Goal: Task Accomplishment & Management: Use online tool/utility

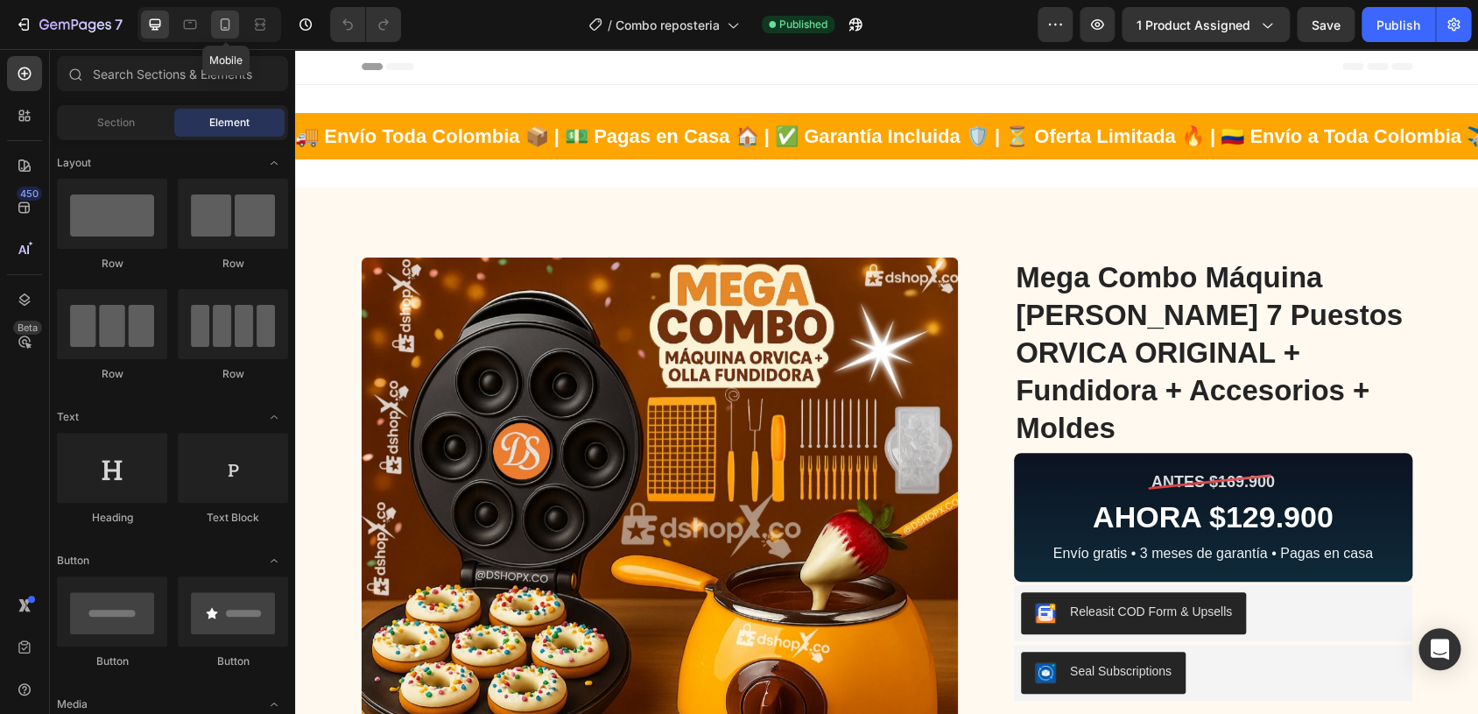
click at [223, 25] on icon at bounding box center [225, 25] width 18 height 18
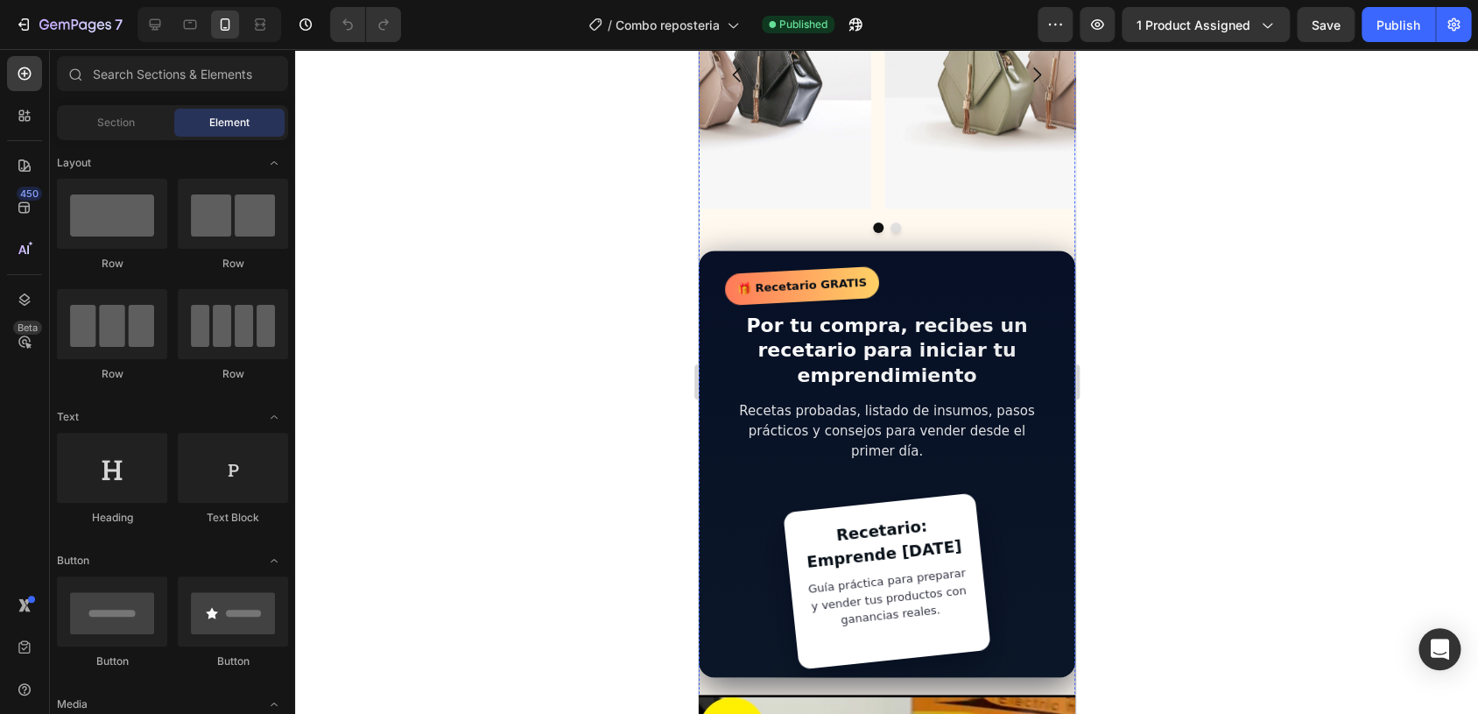
scroll to position [736, 0]
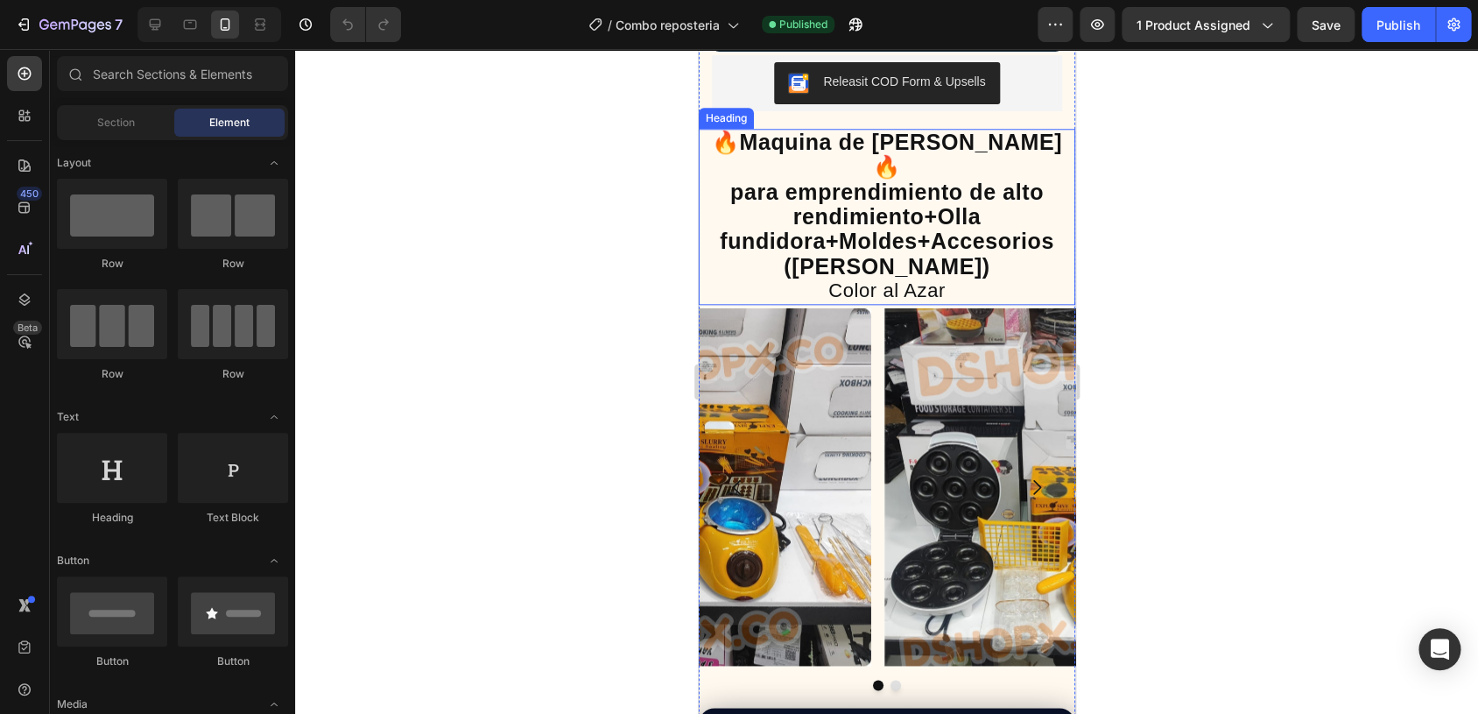
click at [958, 152] on strong "🔥Maquina de [PERSON_NAME]🔥" at bounding box center [886, 154] width 350 height 49
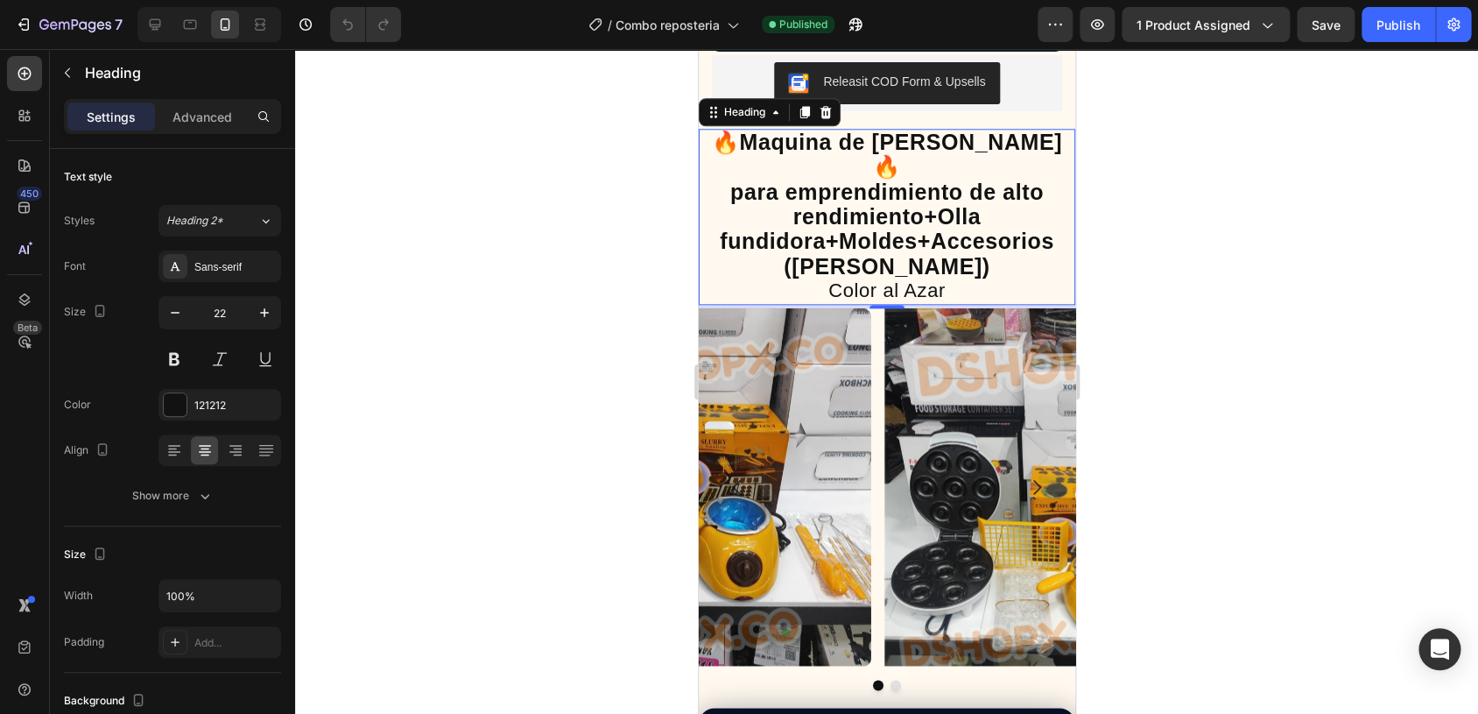
click at [958, 139] on strong "🔥Maquina de [PERSON_NAME]🔥" at bounding box center [886, 154] width 350 height 49
click at [938, 139] on strong "🔥Maquina de [PERSON_NAME]🔥" at bounding box center [886, 154] width 350 height 49
click at [914, 170] on strong "🔥Maquina de [PERSON_NAME]🔥" at bounding box center [886, 154] width 350 height 49
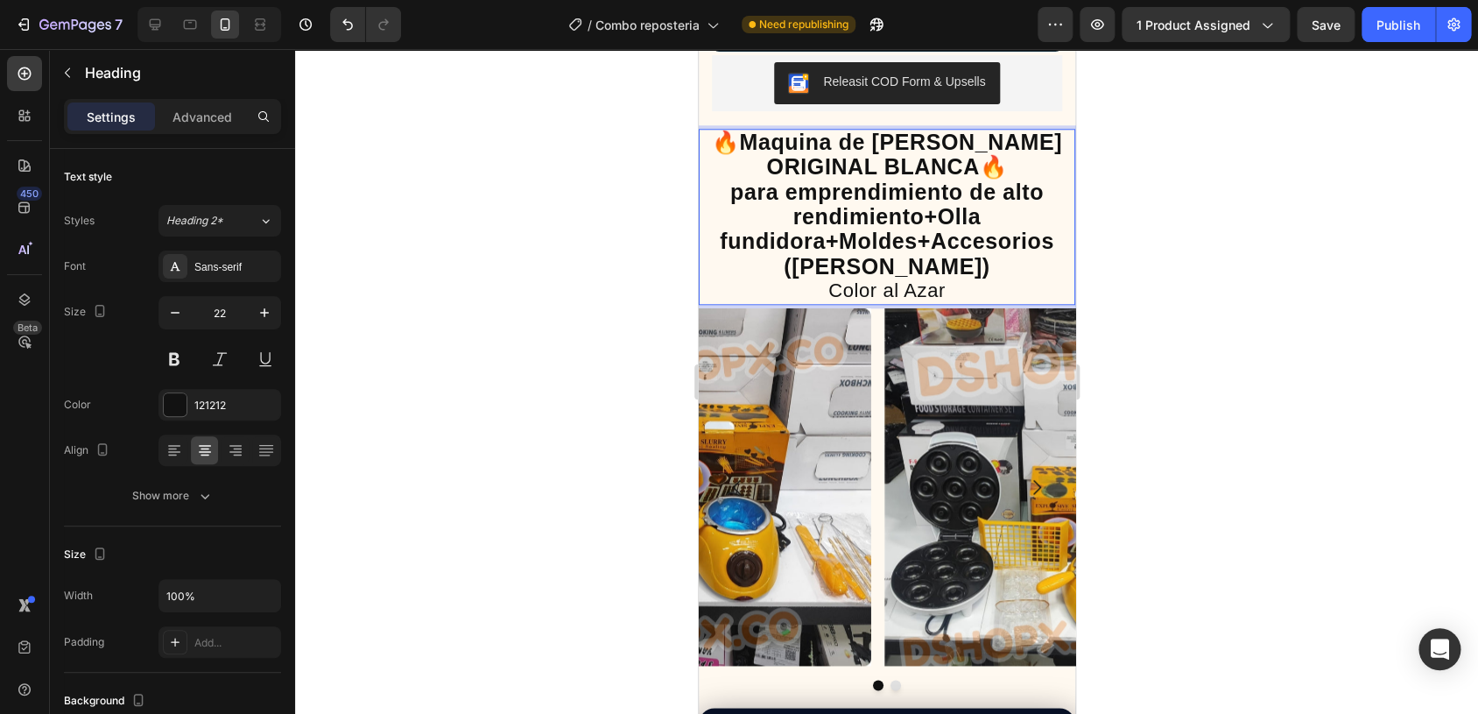
click at [1130, 176] on div at bounding box center [886, 381] width 1183 height 665
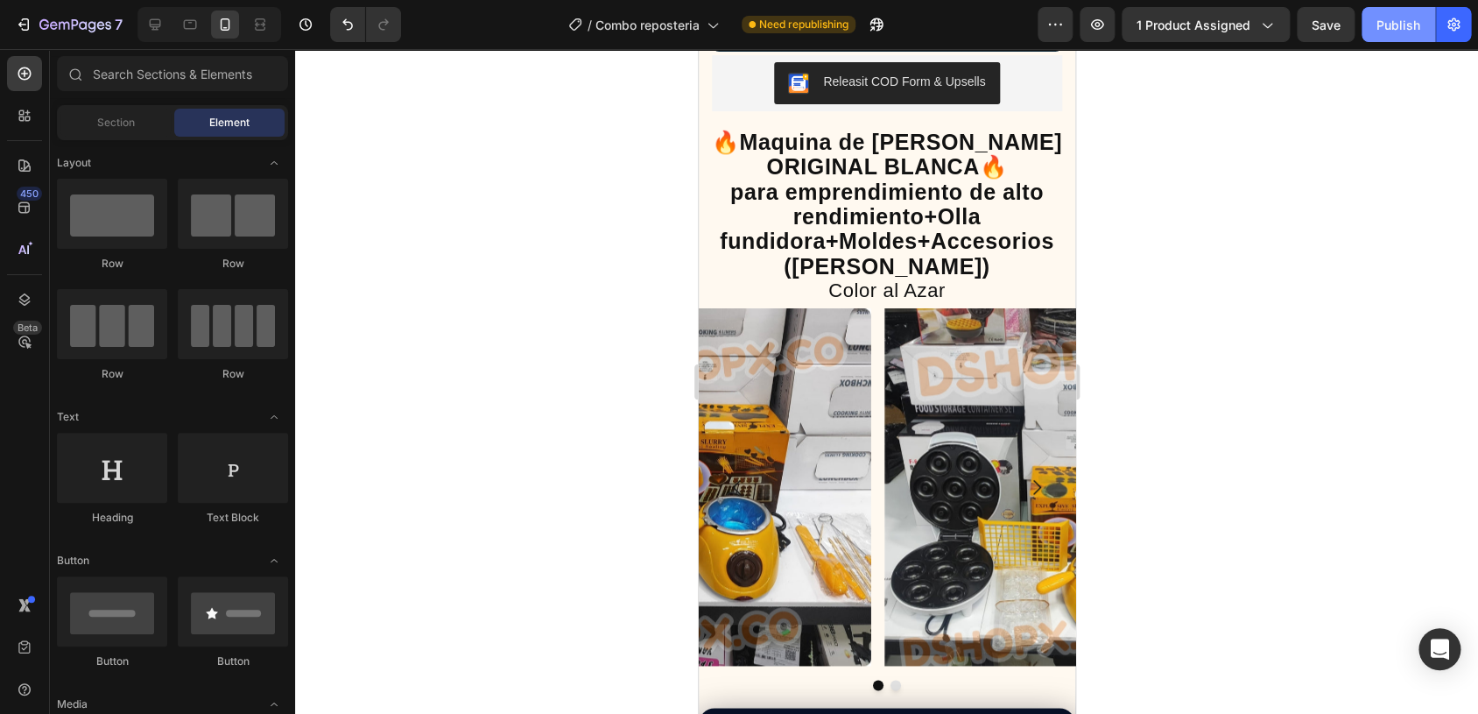
click at [1383, 36] on button "Publish" at bounding box center [1399, 24] width 74 height 35
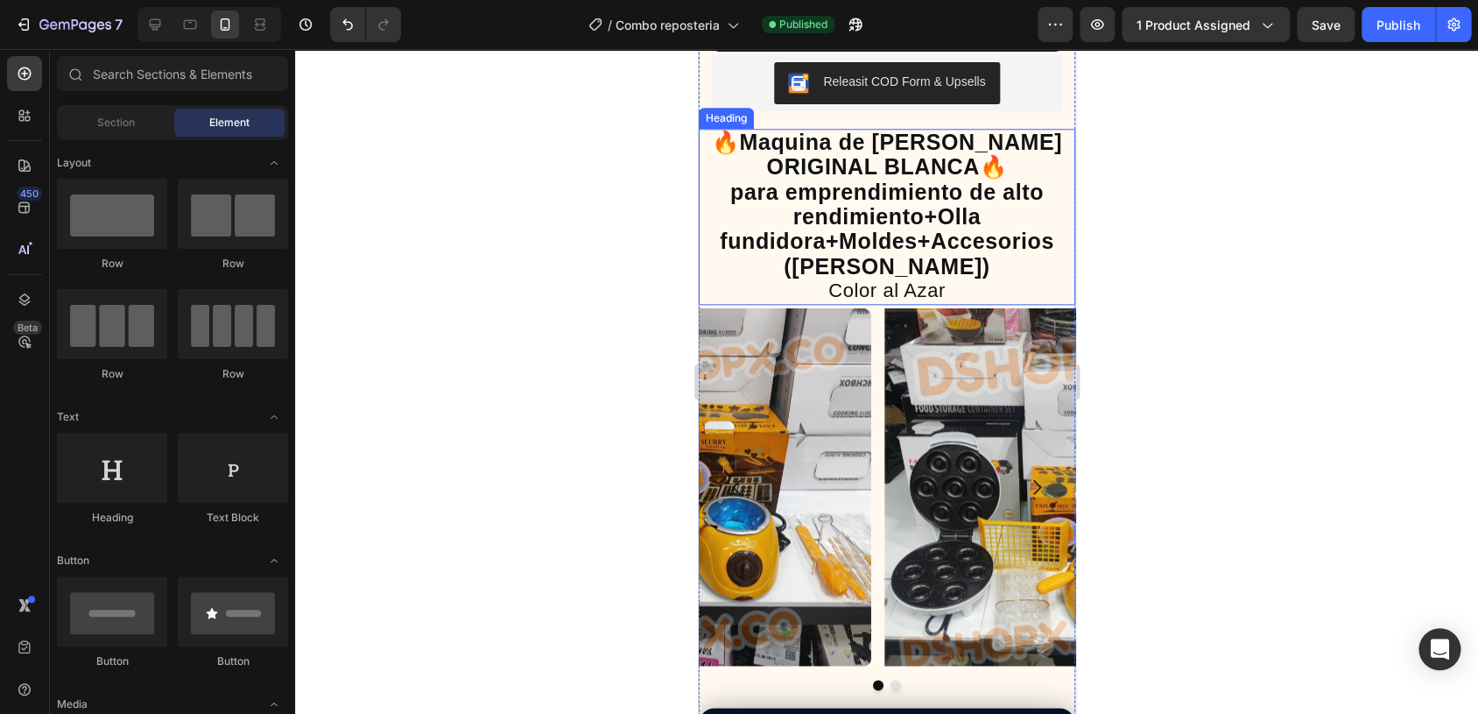
scroll to position [368, 0]
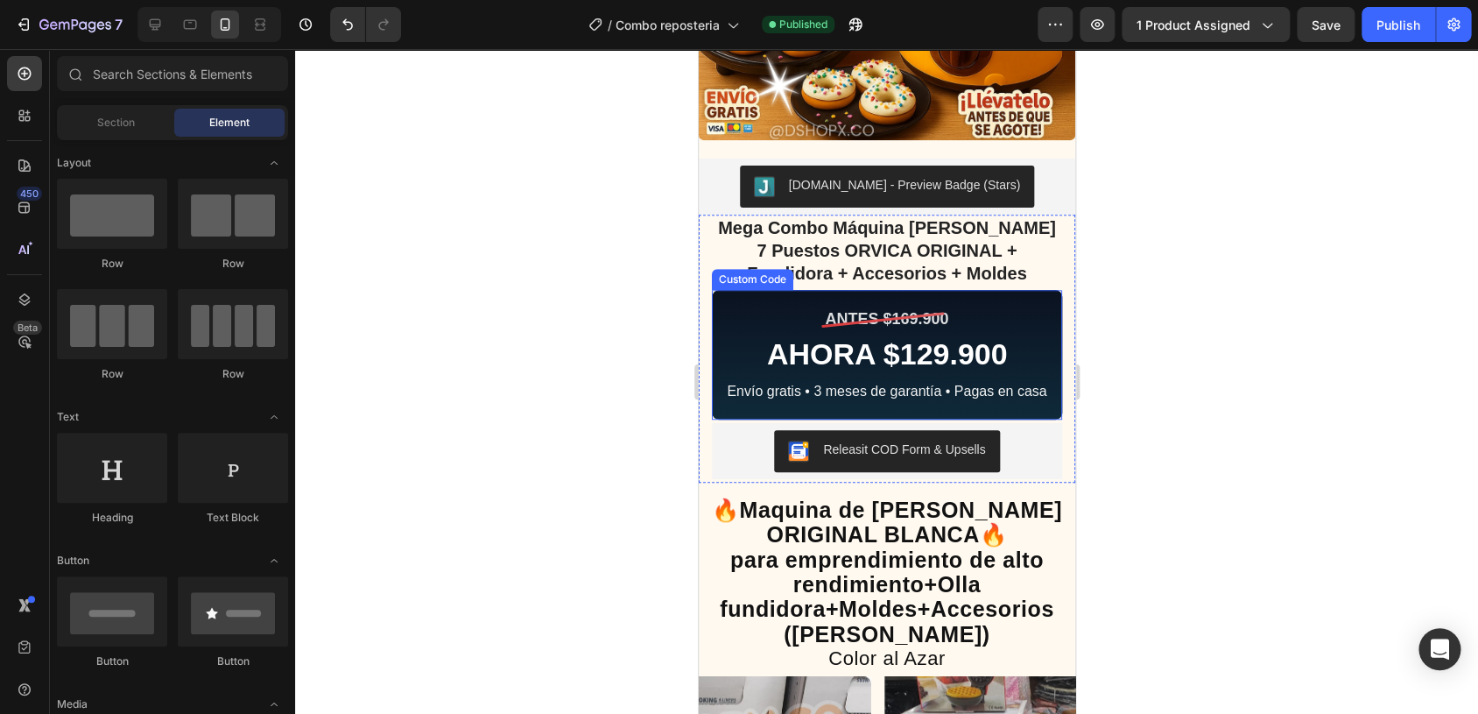
click at [962, 314] on div "ANTES $169.900 AHORA $129.900 Envío gratis • 3 meses de garantía • Pagas en casa" at bounding box center [886, 355] width 350 height 130
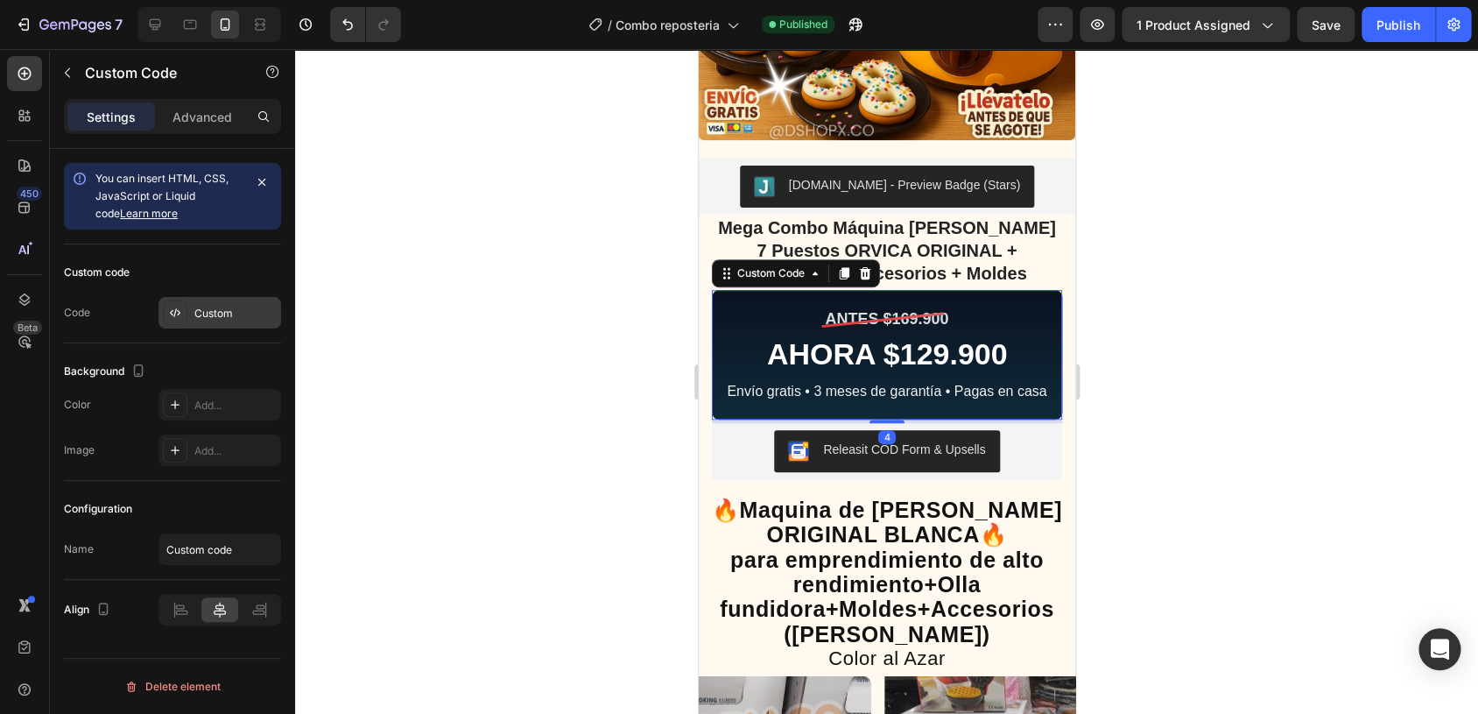
click at [239, 309] on div "Custom" at bounding box center [235, 314] width 82 height 16
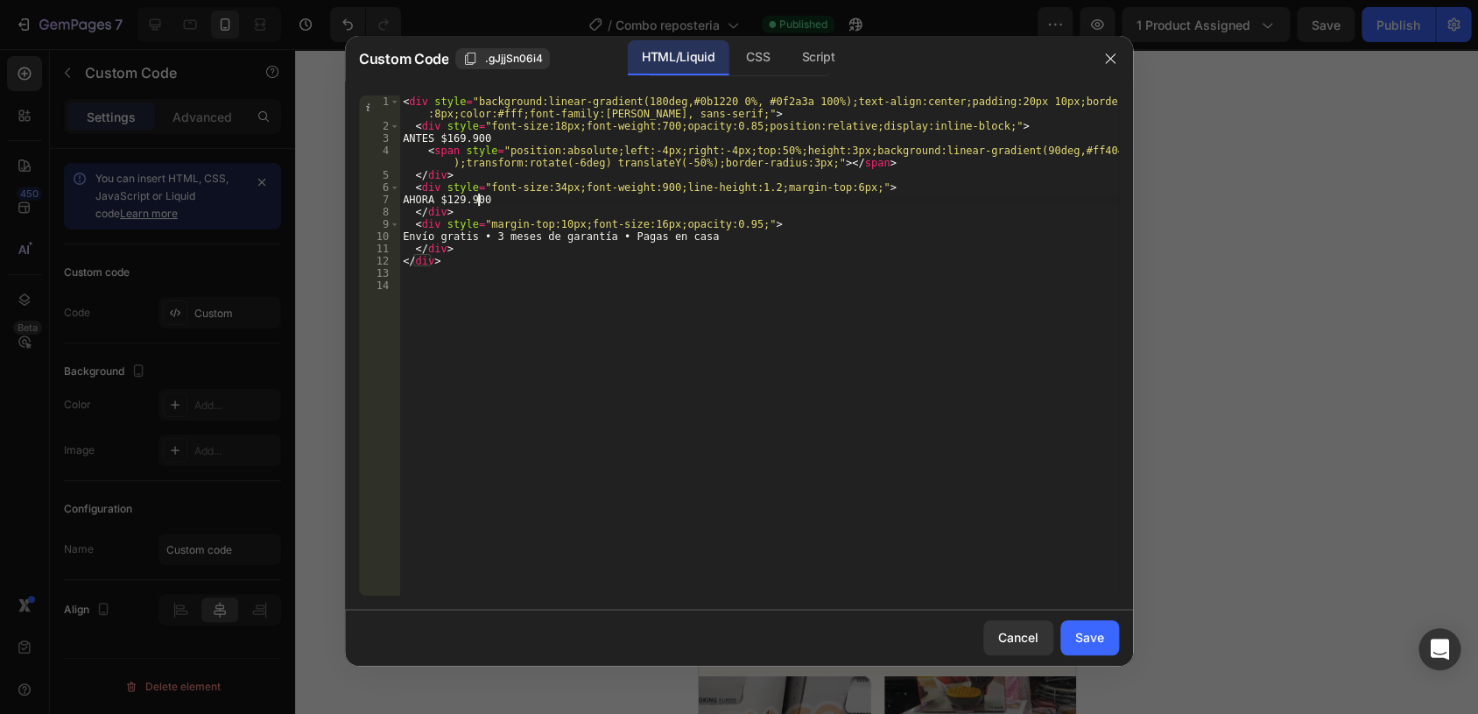
click at [480, 200] on div "< div style = "background:linear-gradient(180deg,#0b1220 0%, #0f2a3a 100%);text…" at bounding box center [759, 363] width 720 height 537
type textarea "AHORA $119.900"
click at [1094, 625] on button "Save" at bounding box center [1089, 637] width 59 height 35
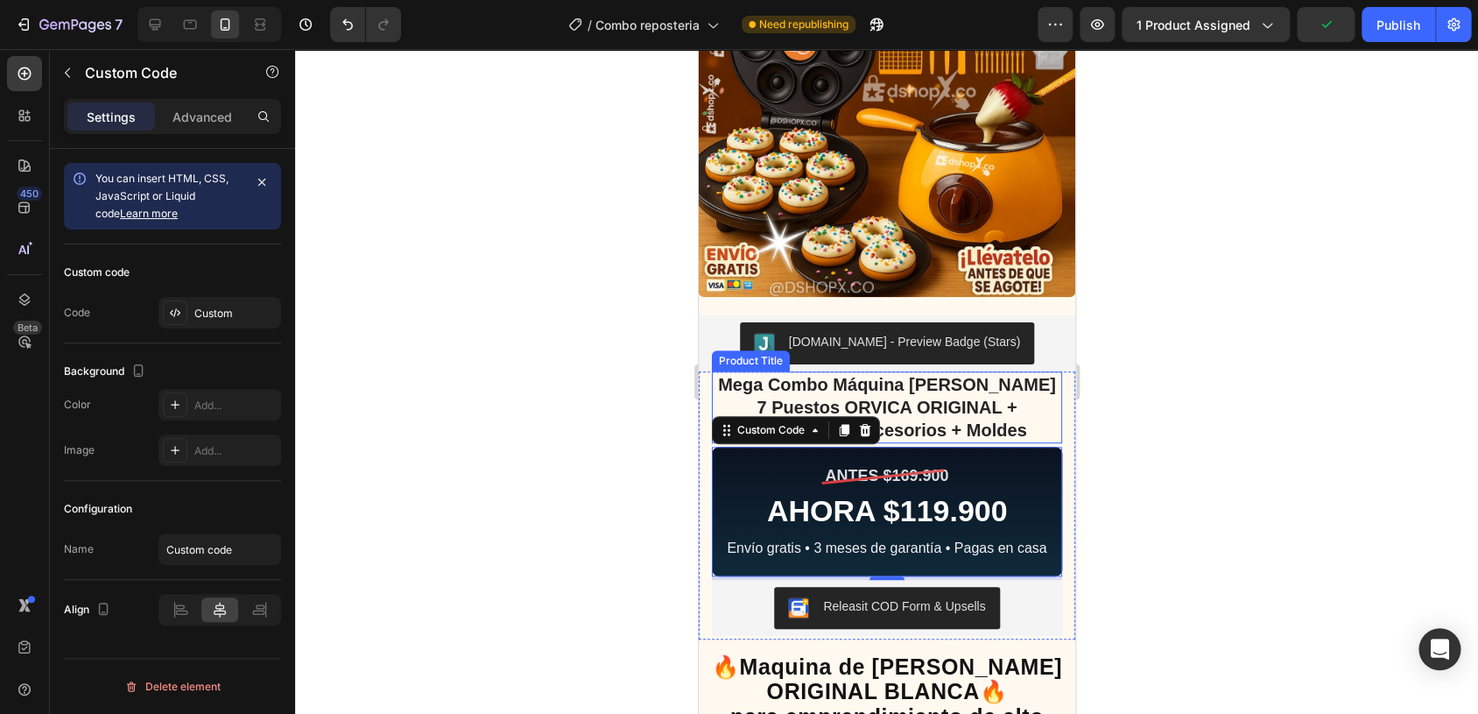
scroll to position [0, 0]
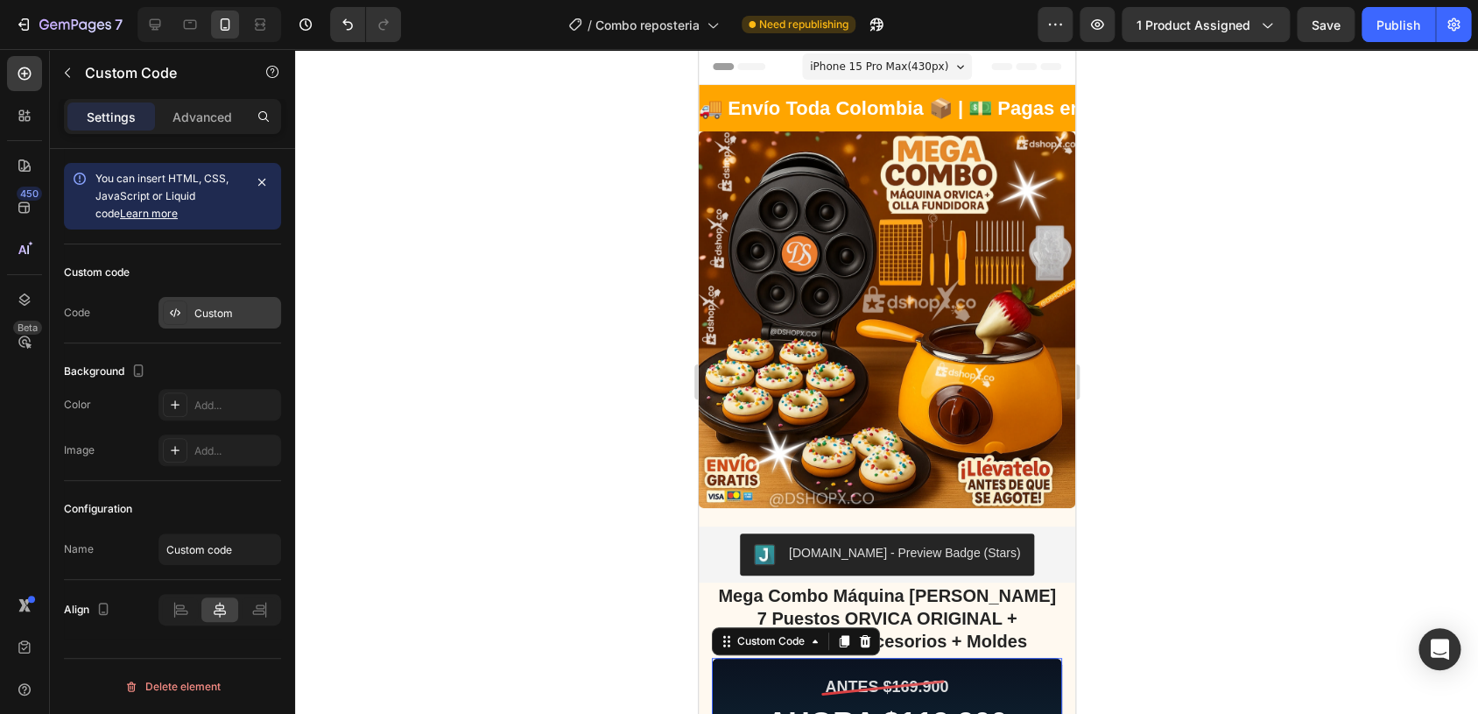
click at [231, 307] on div "Custom" at bounding box center [235, 314] width 82 height 16
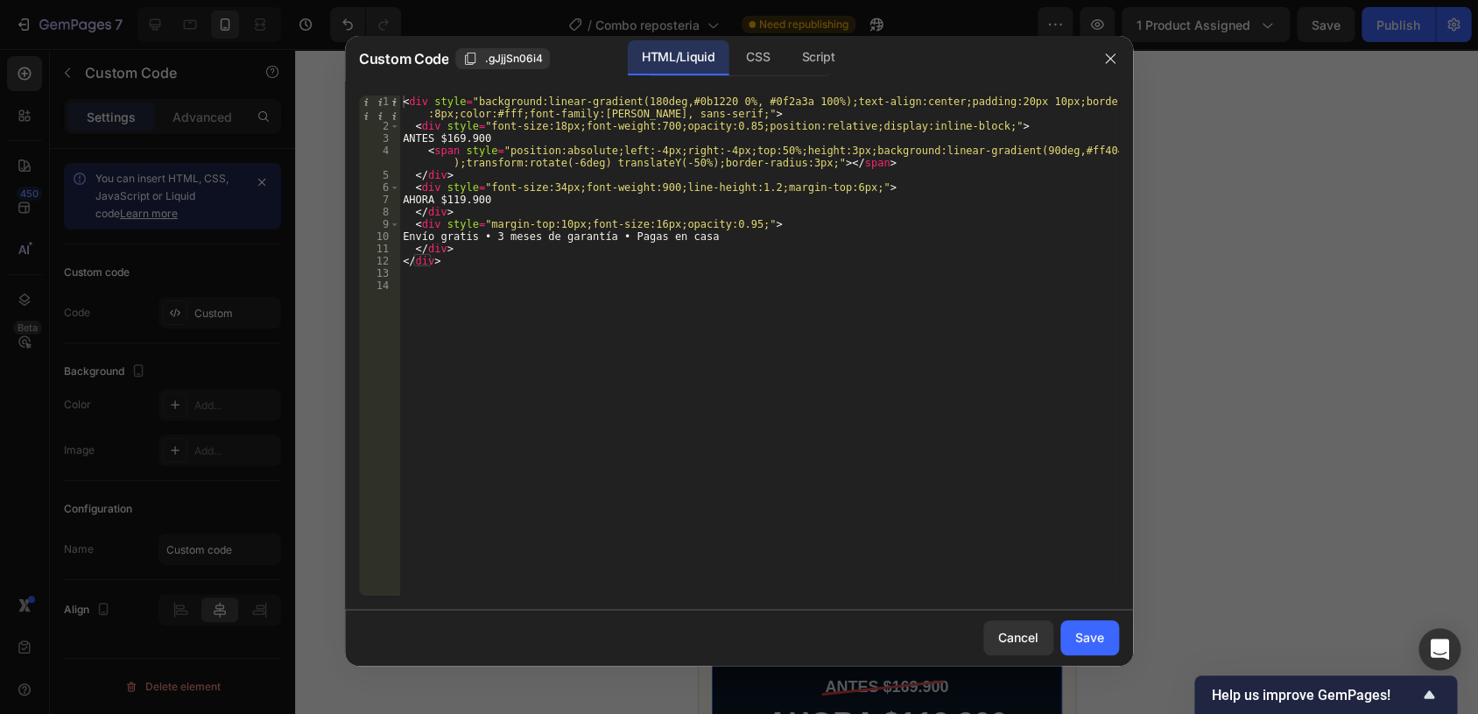
click at [475, 208] on div "< div style = "background:linear-gradient(180deg,#0b1220 0%, #0f2a3a 100%);text…" at bounding box center [759, 363] width 720 height 537
click at [476, 201] on div "< div style = "background:linear-gradient(180deg,#0b1220 0%, #0f2a3a 100%);text…" at bounding box center [759, 363] width 720 height 537
type textarea "AHORA $129.900"
click at [1080, 648] on button "Save" at bounding box center [1089, 637] width 59 height 35
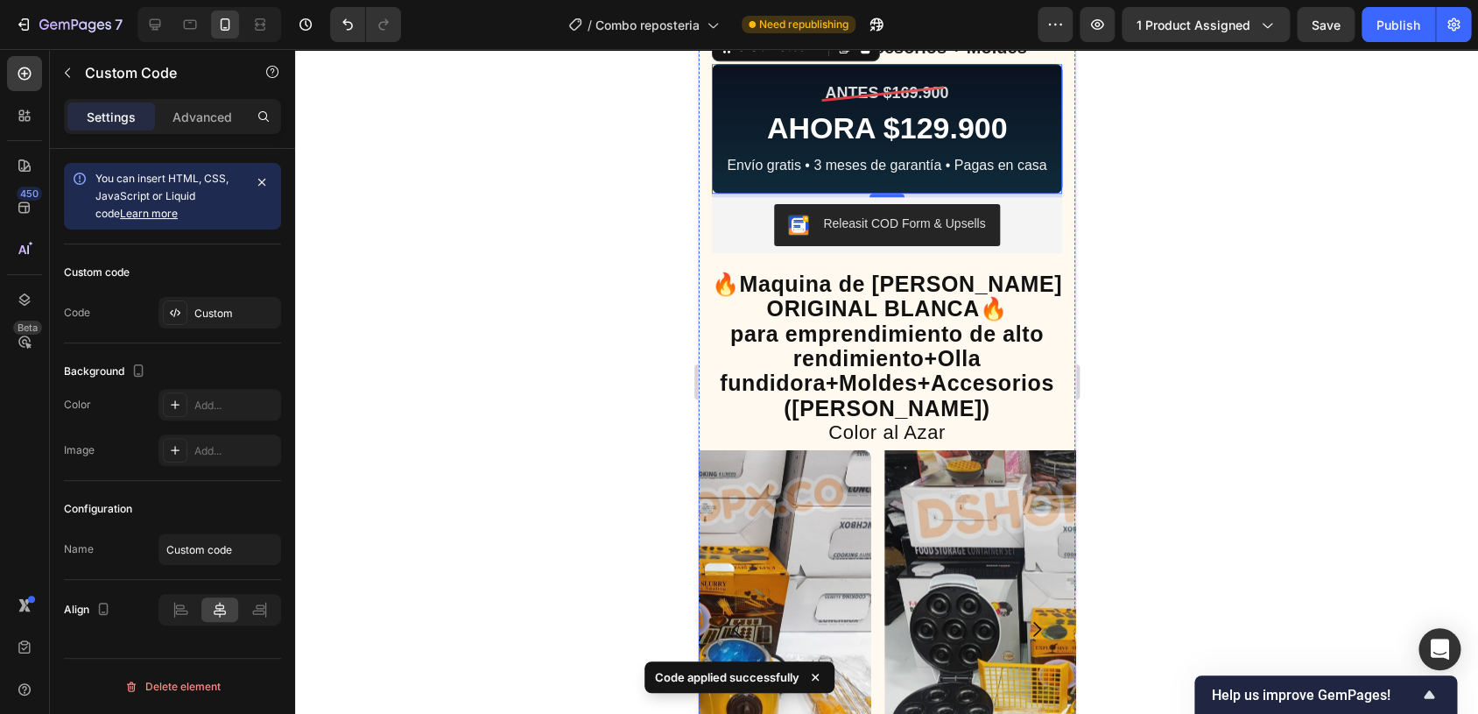
scroll to position [644, 0]
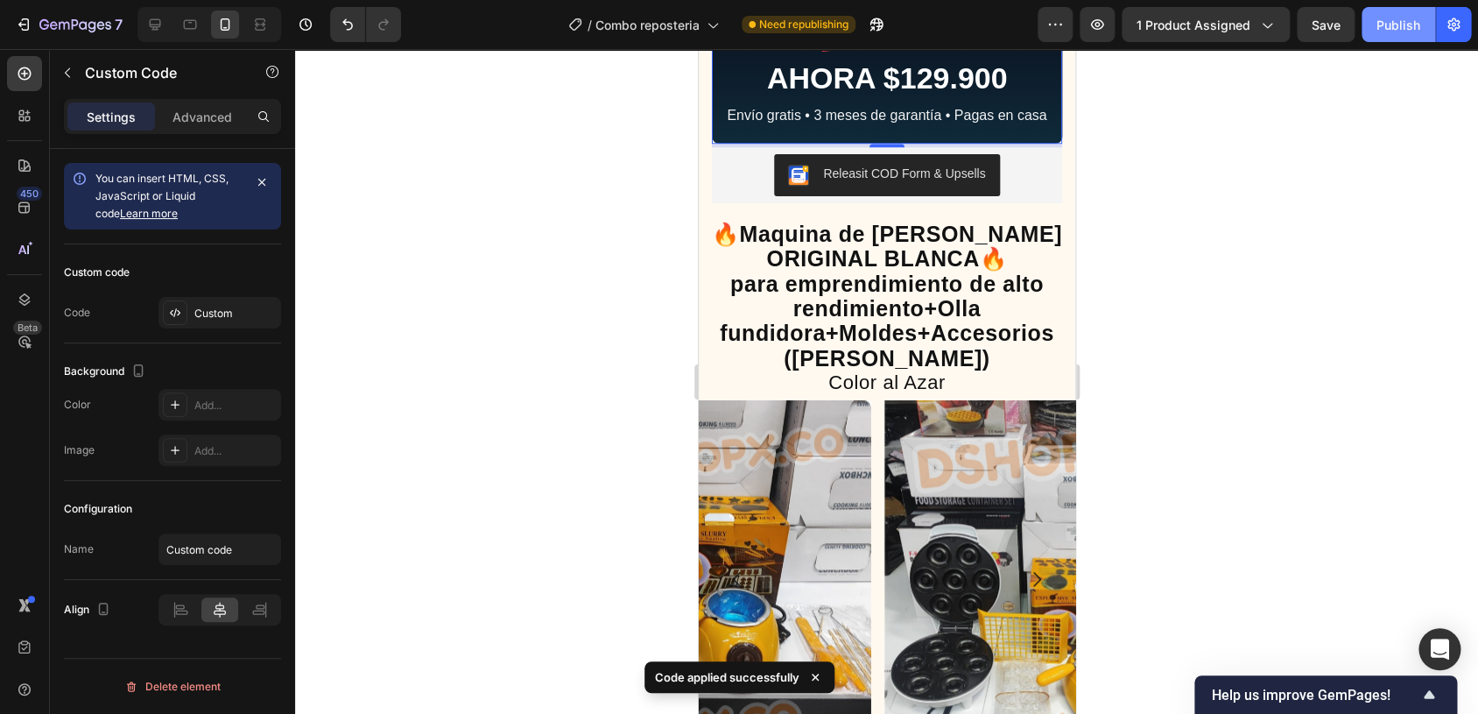
click at [1386, 25] on div "Publish" at bounding box center [1399, 25] width 44 height 18
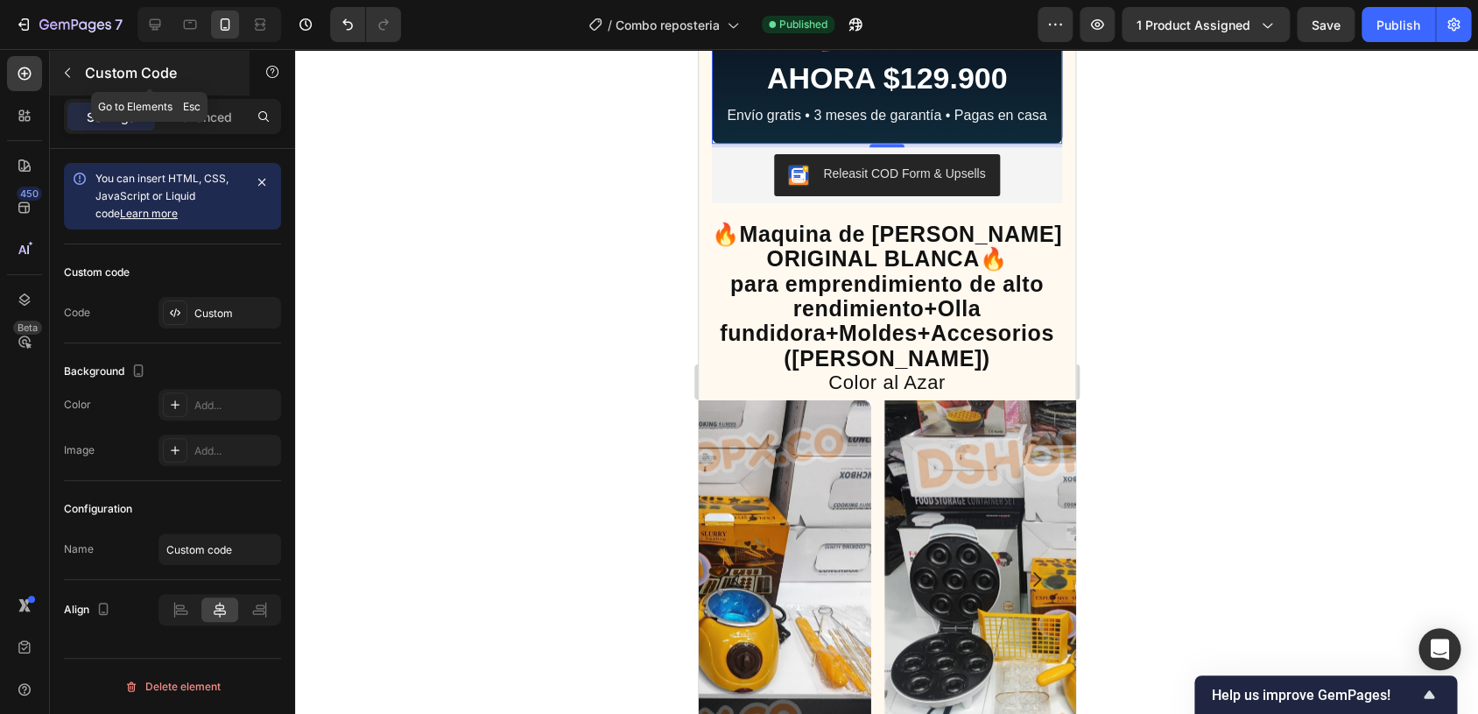
click at [66, 62] on button "button" at bounding box center [67, 73] width 28 height 28
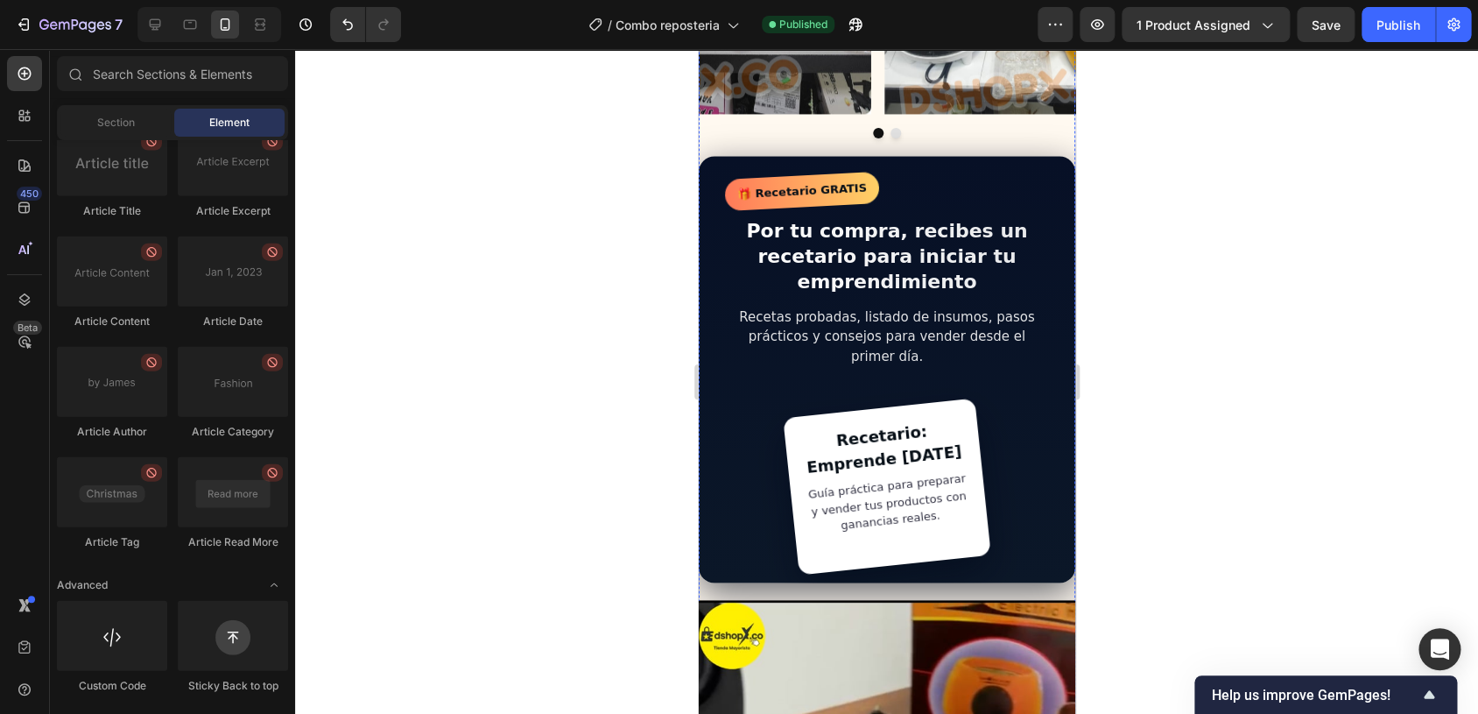
scroll to position [1563, 0]
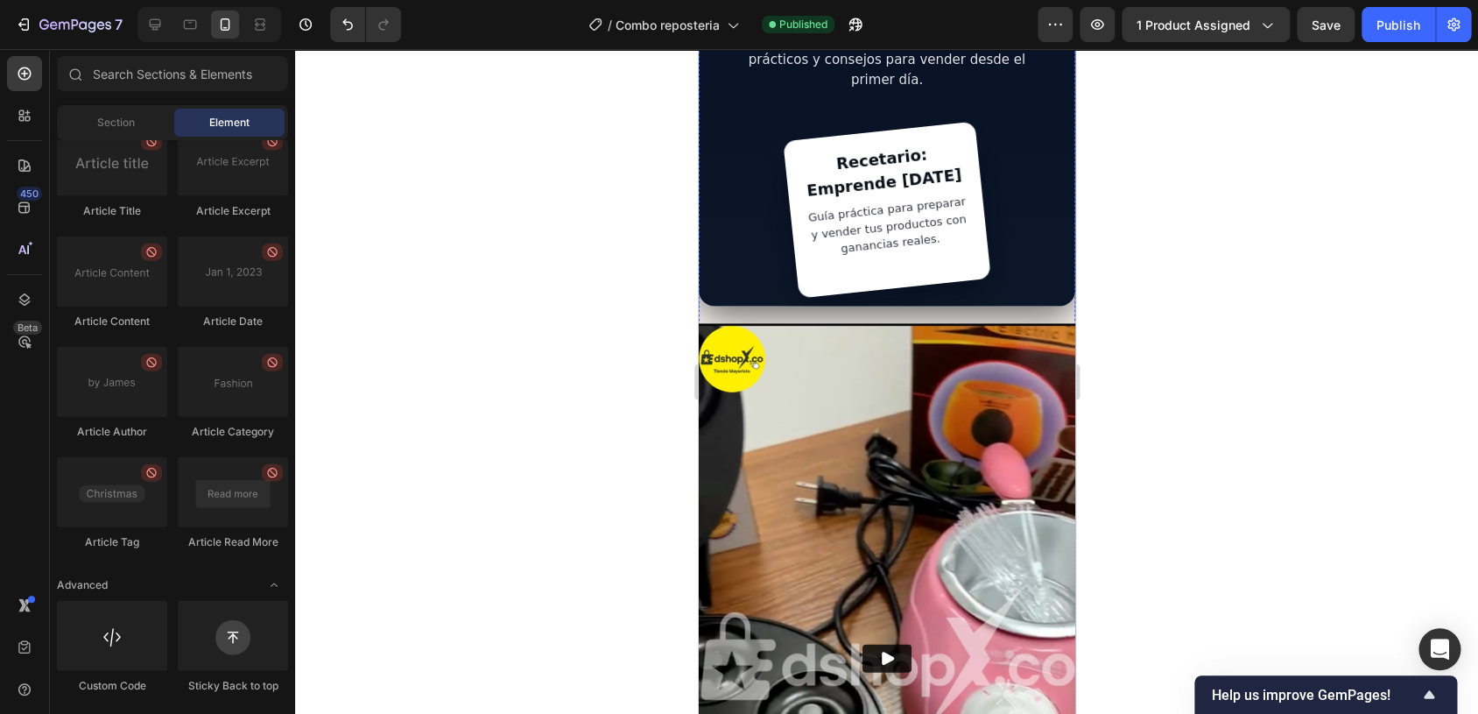
click at [828, 376] on img at bounding box center [886, 658] width 377 height 669
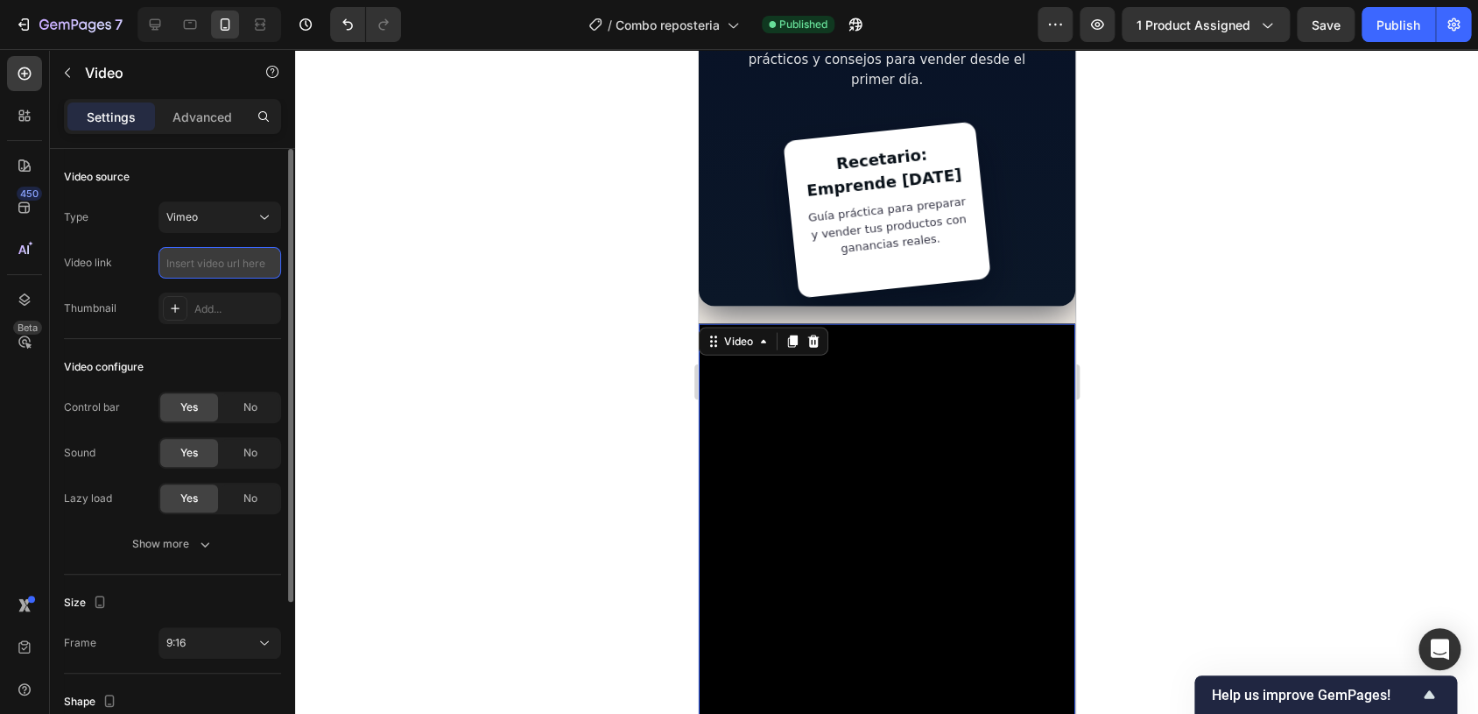
click at [244, 259] on input "text" at bounding box center [219, 263] width 123 height 32
paste input "[URL][DOMAIN_NAME]"
type input "[URL][DOMAIN_NAME]"
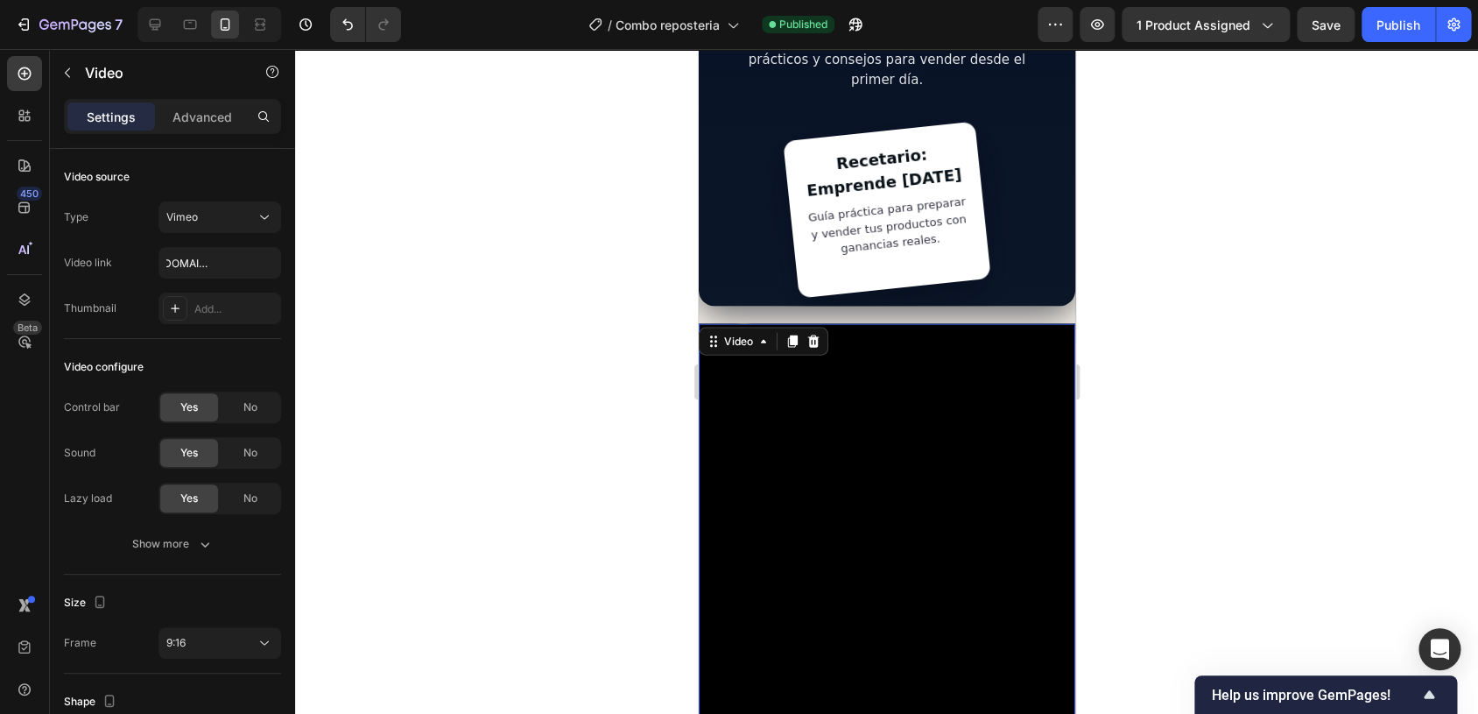
click at [392, 300] on div at bounding box center [886, 381] width 1183 height 665
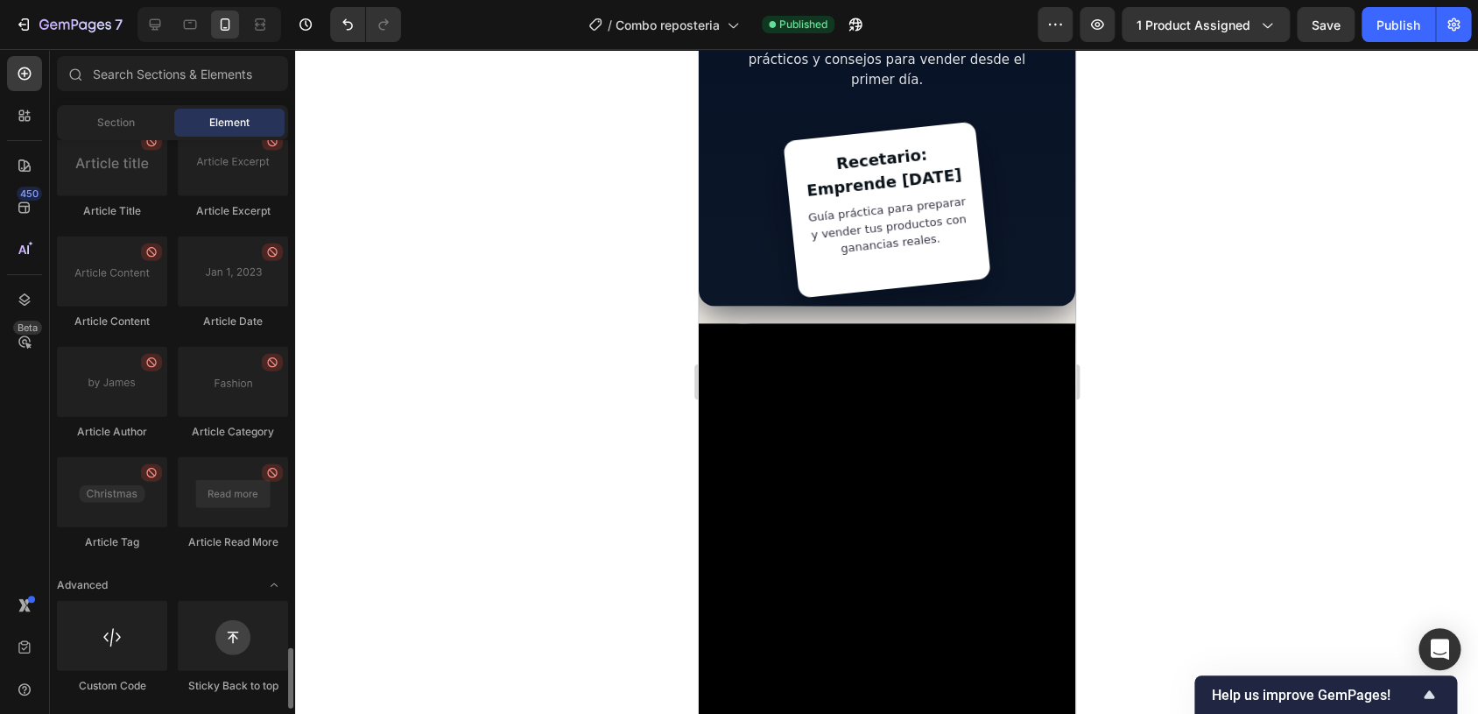
scroll to position [4736, 0]
click at [1409, 25] on div "Publish" at bounding box center [1399, 25] width 44 height 18
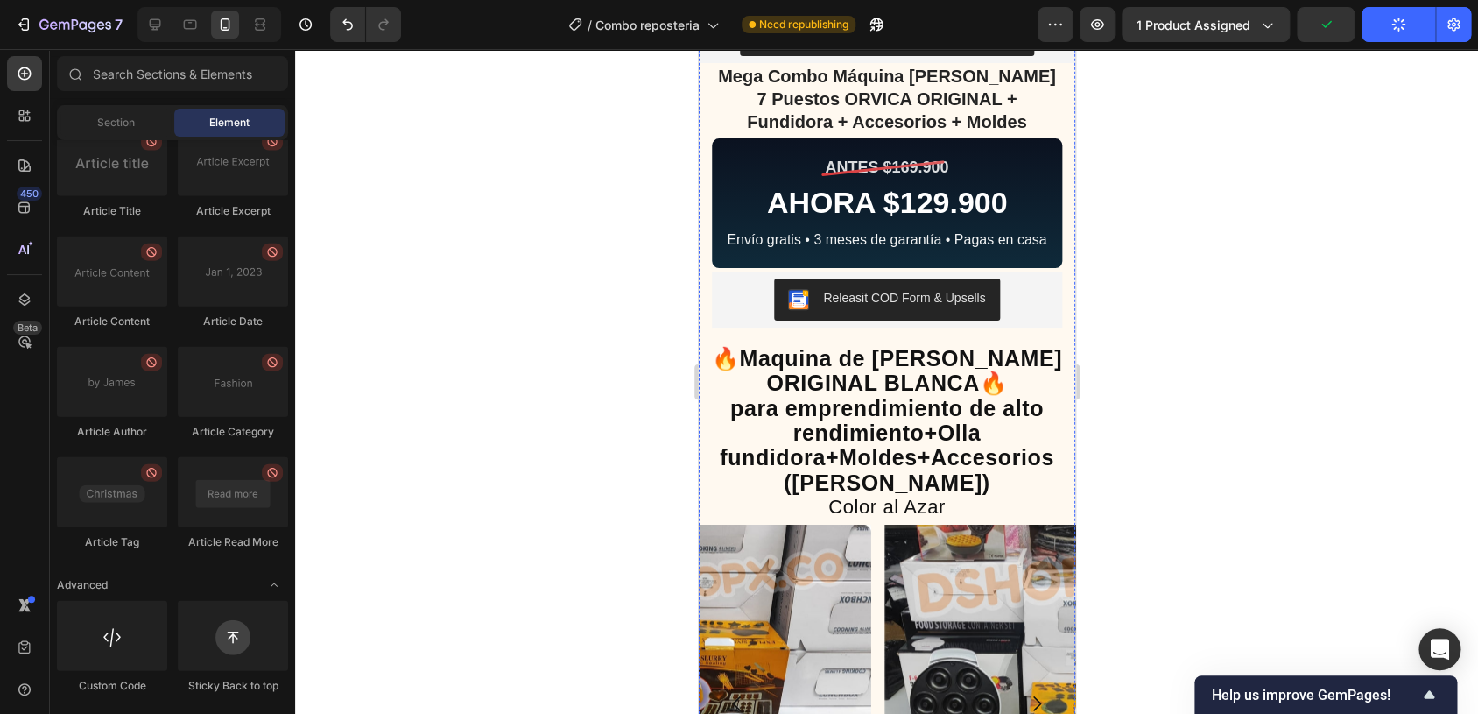
scroll to position [460, 0]
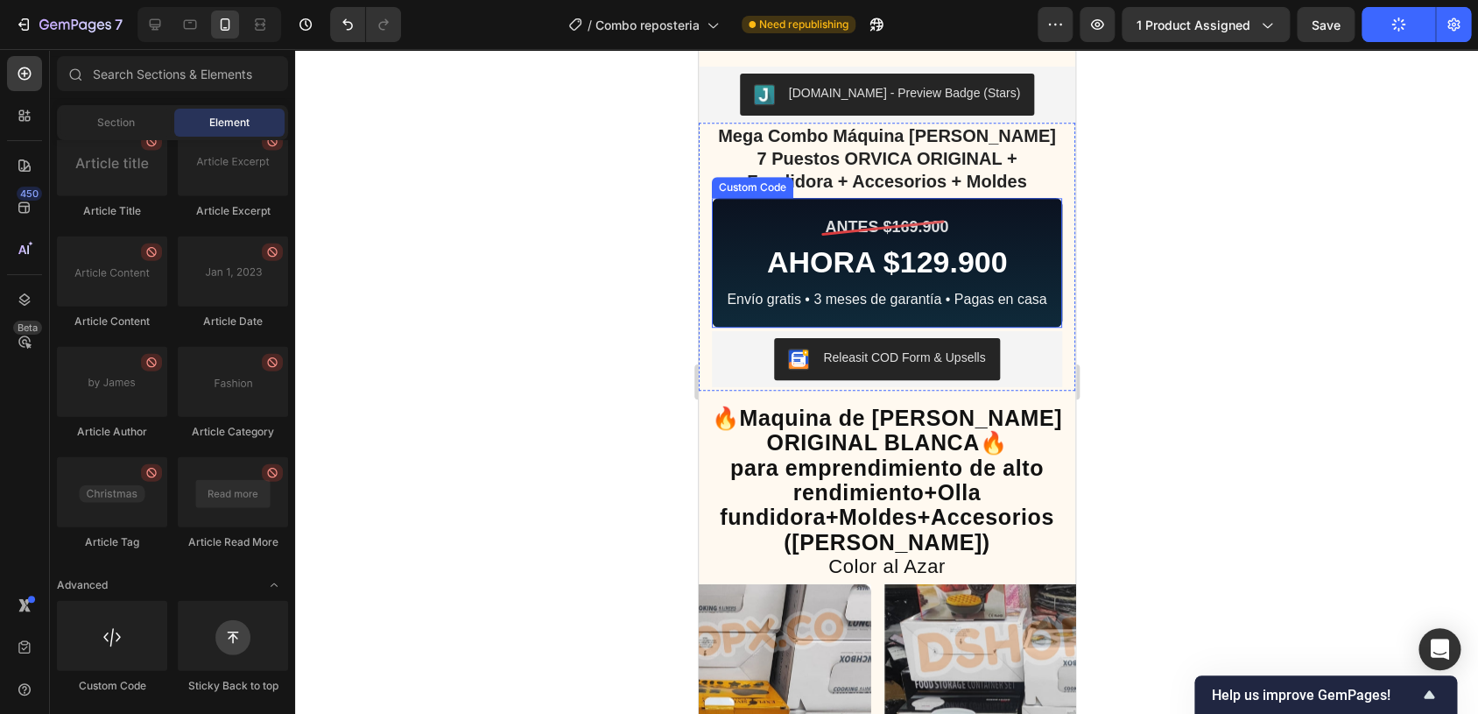
click at [919, 244] on div "AHORA $129.900" at bounding box center [886, 262] width 333 height 36
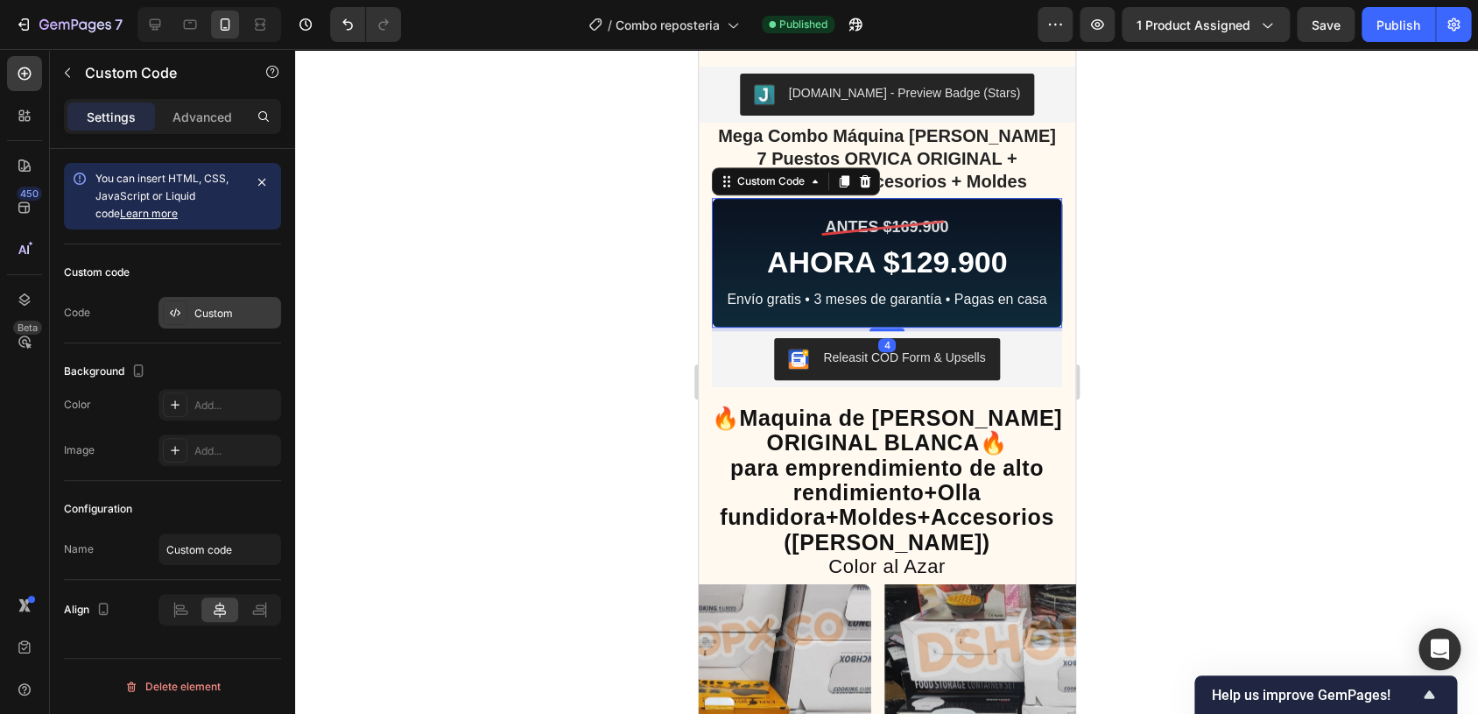
click at [201, 327] on div "Custom" at bounding box center [219, 313] width 123 height 32
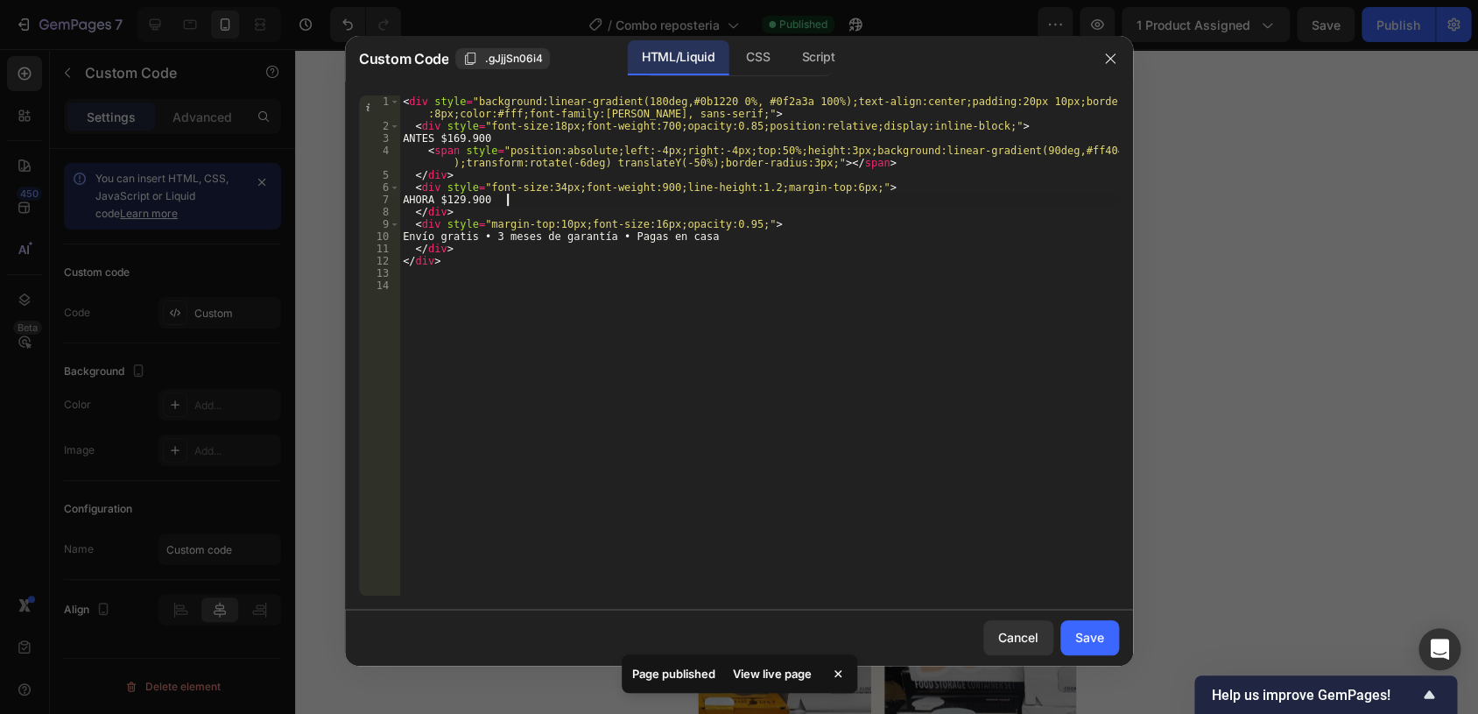
click at [533, 205] on div "< div style = "background:linear-gradient(180deg,#0b1220 0%, #0f2a3a 100%);text…" at bounding box center [759, 363] width 720 height 537
type textarea "AHORA $125.000"
click at [498, 332] on div "< div style = "background:linear-gradient(180deg,#0b1220 0%, #0f2a3a 100%);text…" at bounding box center [759, 363] width 720 height 537
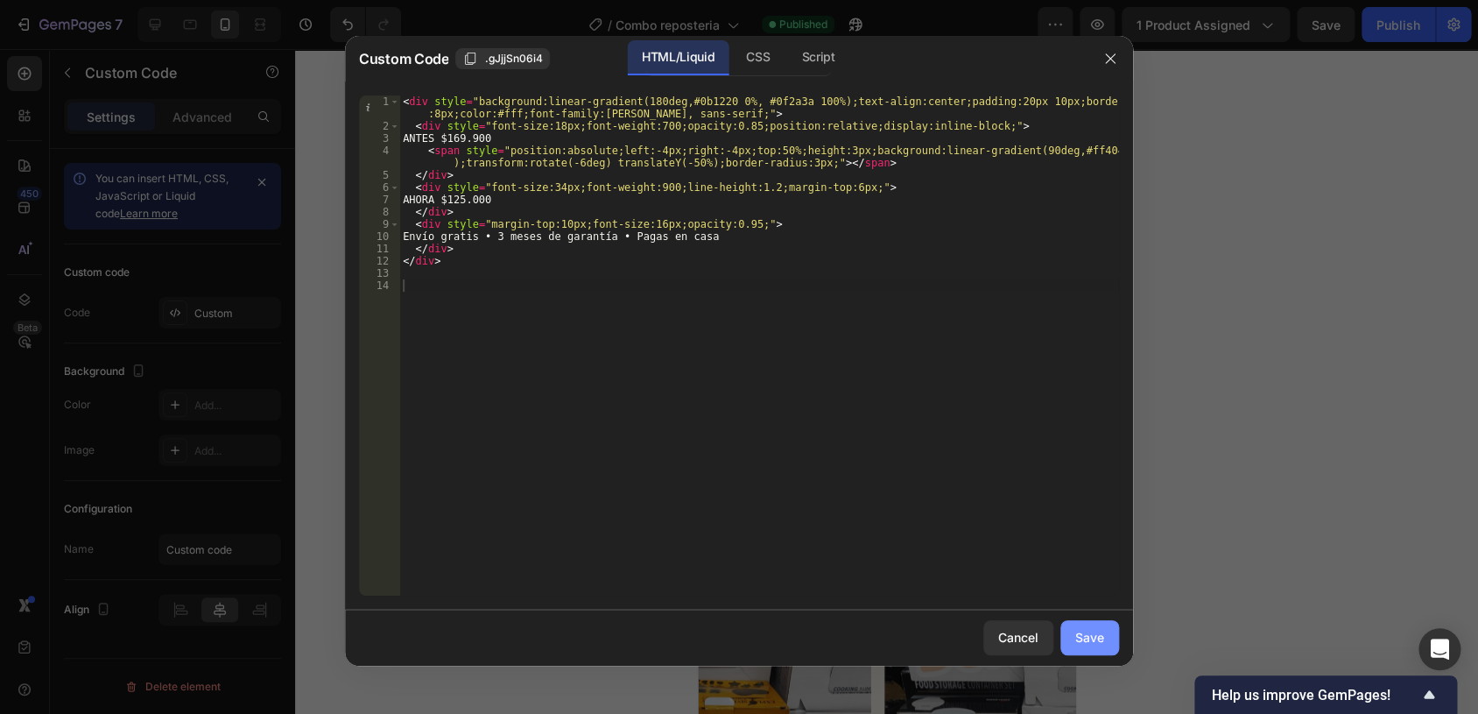
click at [1113, 634] on button "Save" at bounding box center [1089, 637] width 59 height 35
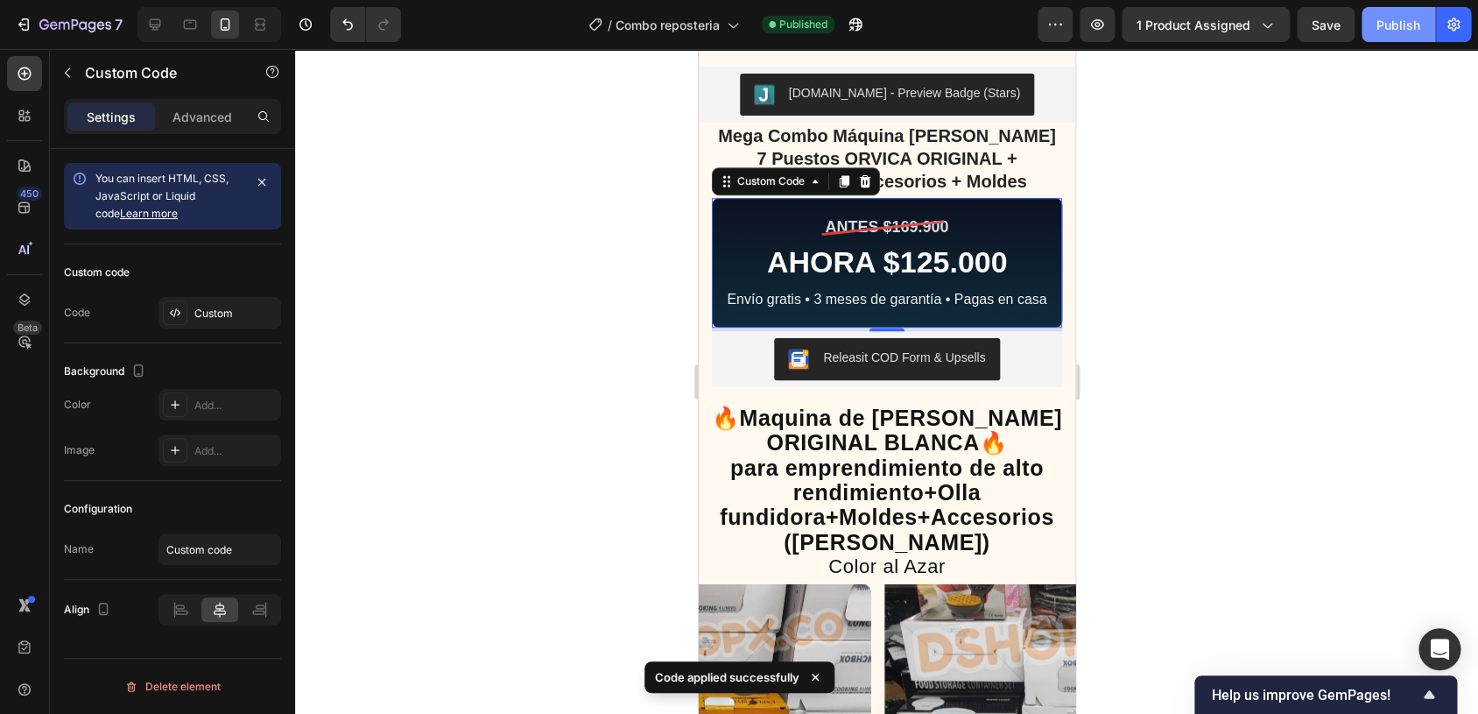
click at [1386, 20] on div "Publish" at bounding box center [1399, 25] width 44 height 18
